Goal: Navigation & Orientation: Find specific page/section

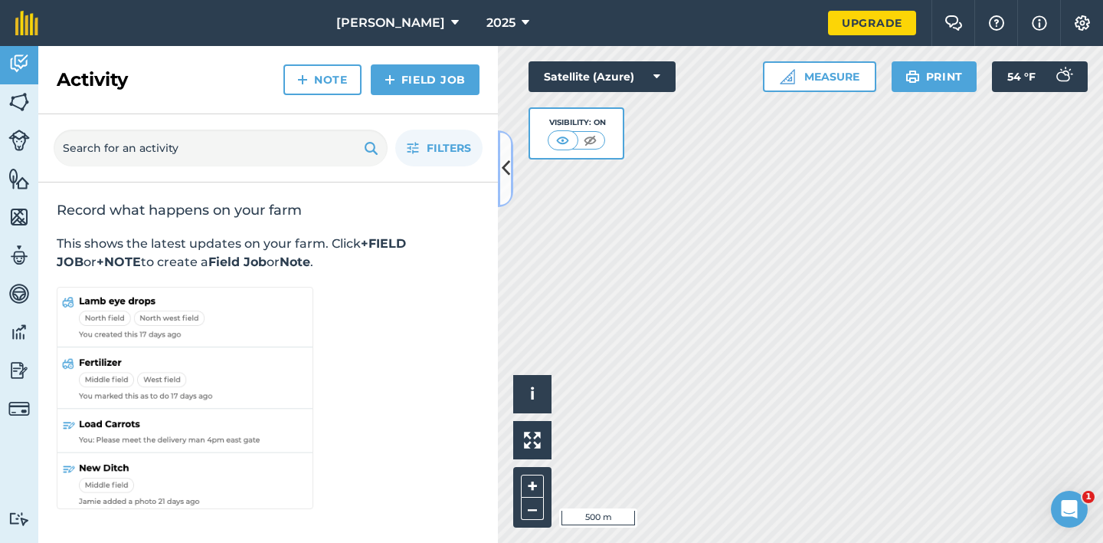
click at [510, 168] on button at bounding box center [505, 168] width 15 height 77
